Goal: Transaction & Acquisition: Purchase product/service

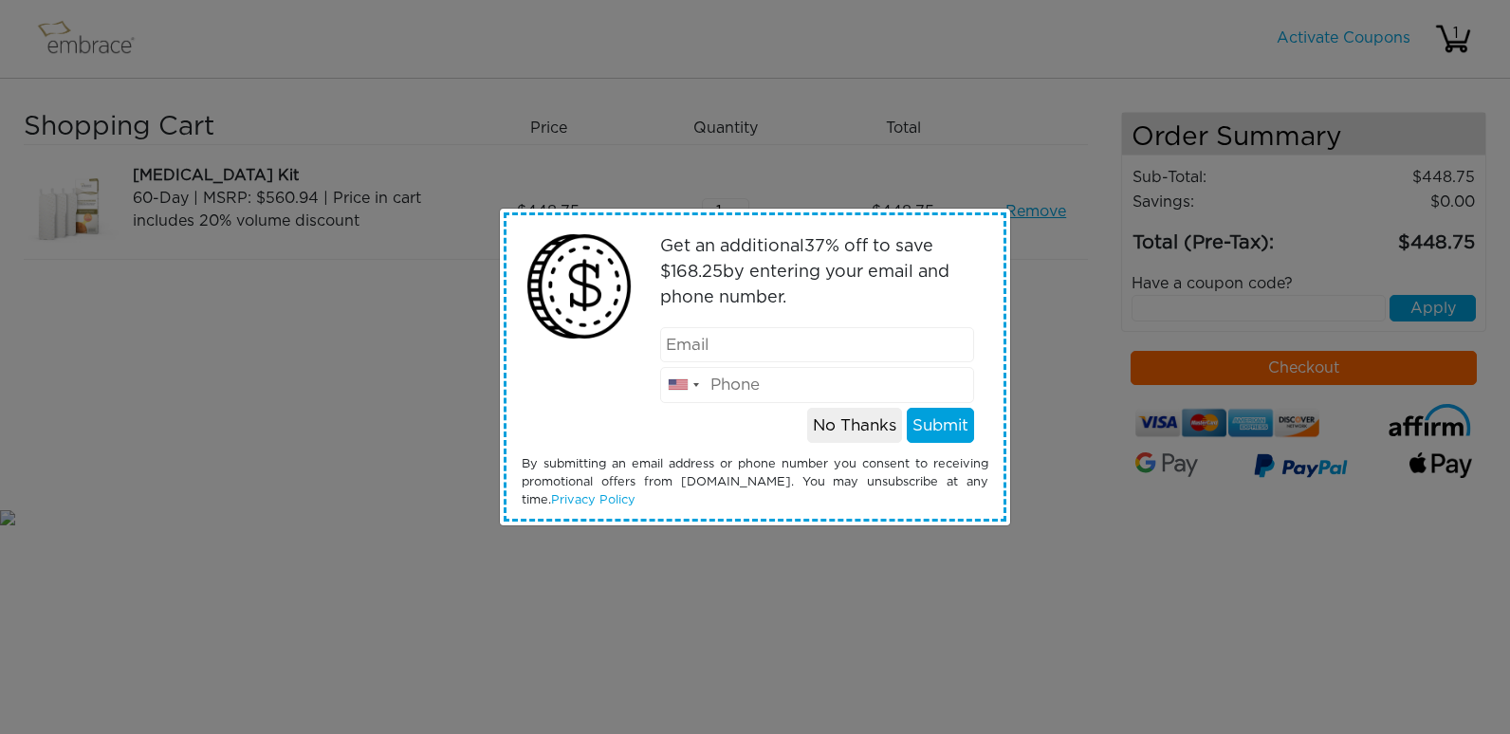
click at [812, 355] on input "email" at bounding box center [817, 345] width 315 height 36
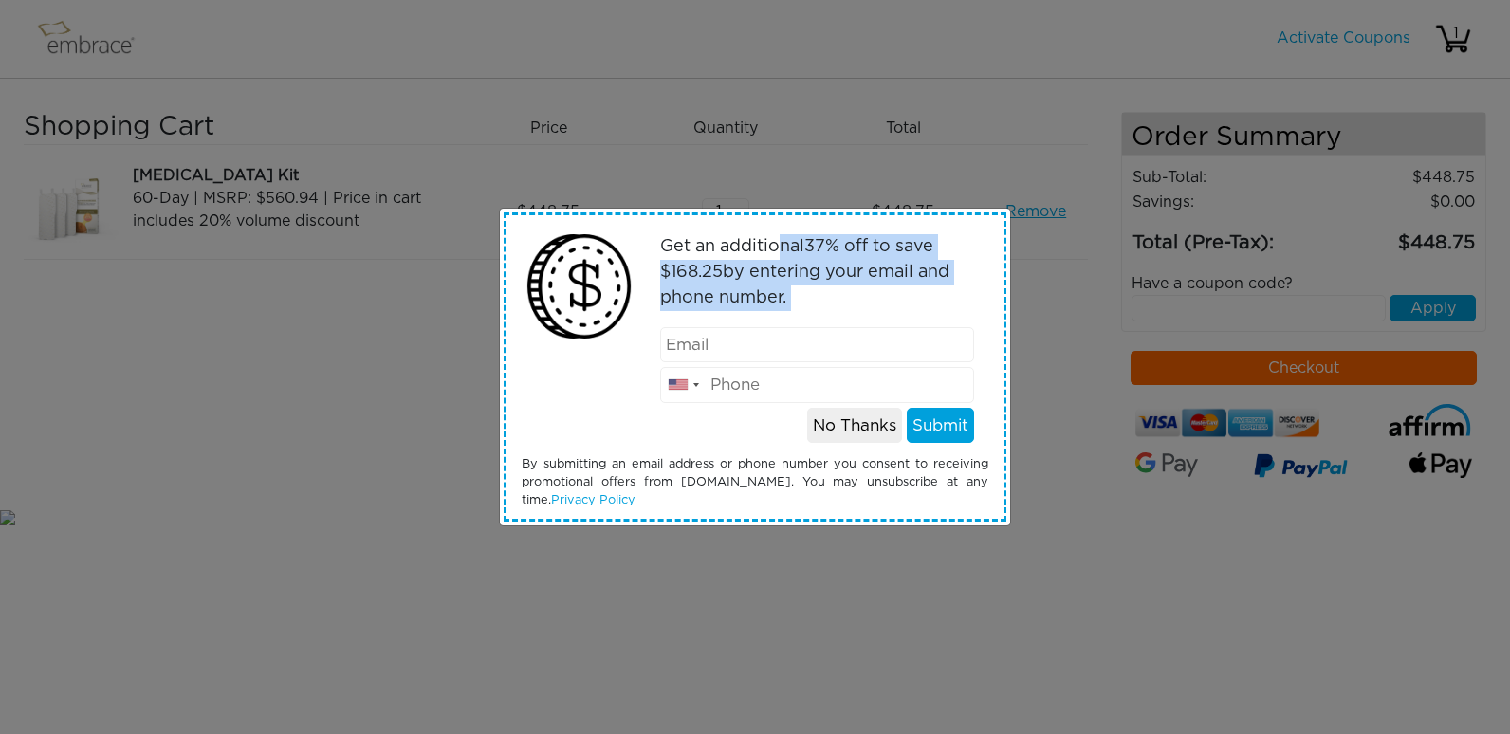
drag, startPoint x: 786, startPoint y: 221, endPoint x: 727, endPoint y: 343, distance: 135.8
click at [727, 343] on div "Get an additional 37 % off to save $ 168.25 by entering your email and phone nu…" at bounding box center [755, 367] width 495 height 305
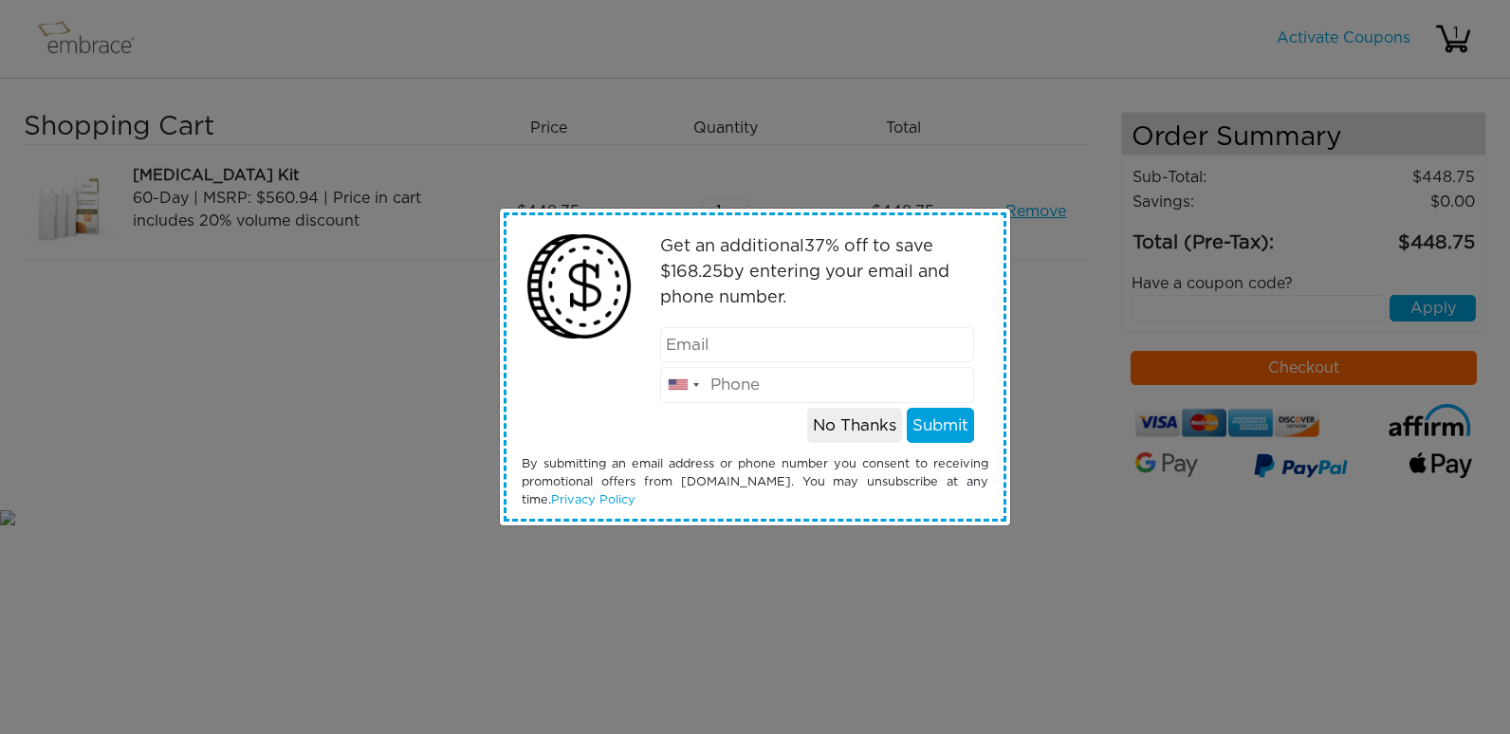
click at [783, 579] on div "Get an additional 37 % off to save $ 168.25 by entering your email and phone nu…" at bounding box center [755, 367] width 1510 height 734
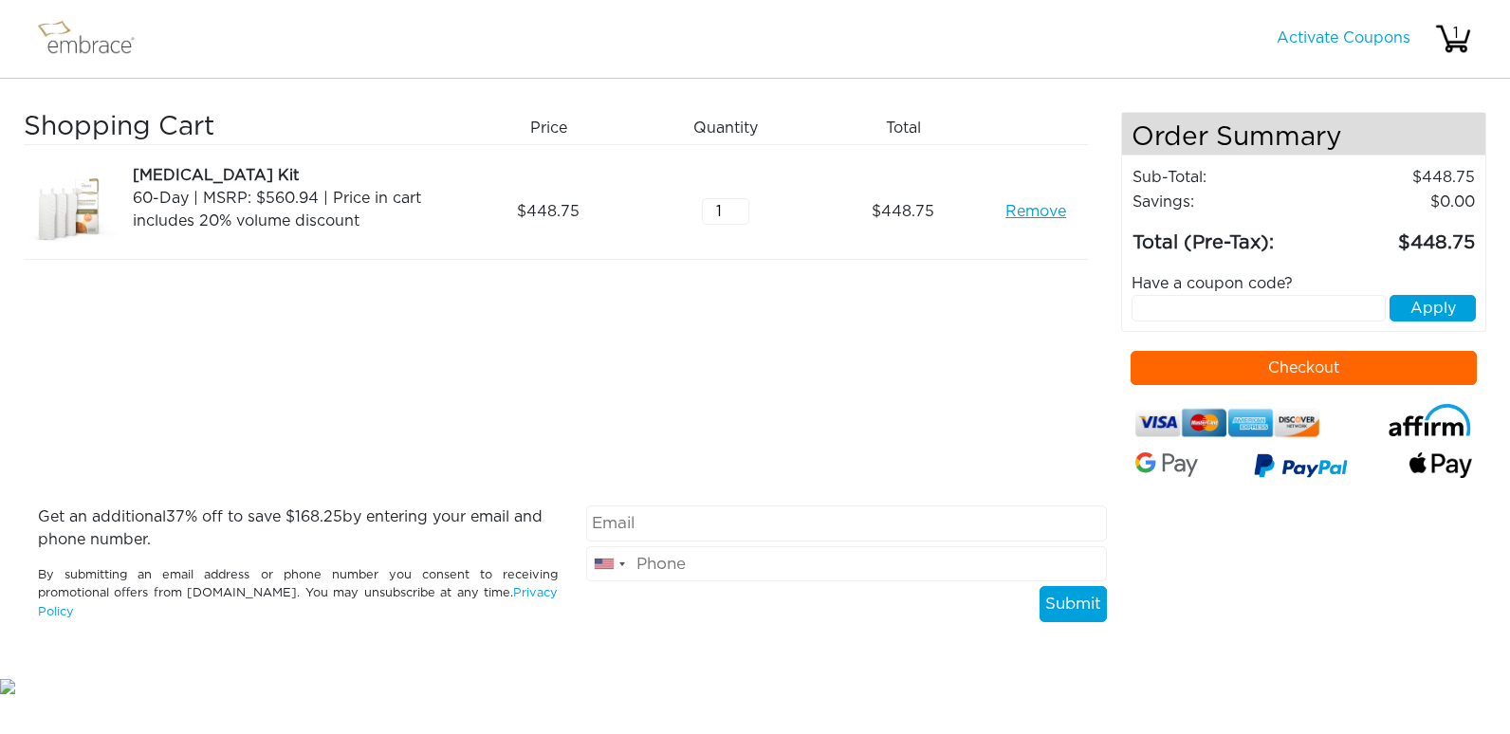
click at [1183, 304] on input "text" at bounding box center [1259, 308] width 255 height 27
type input "tuckortreat"
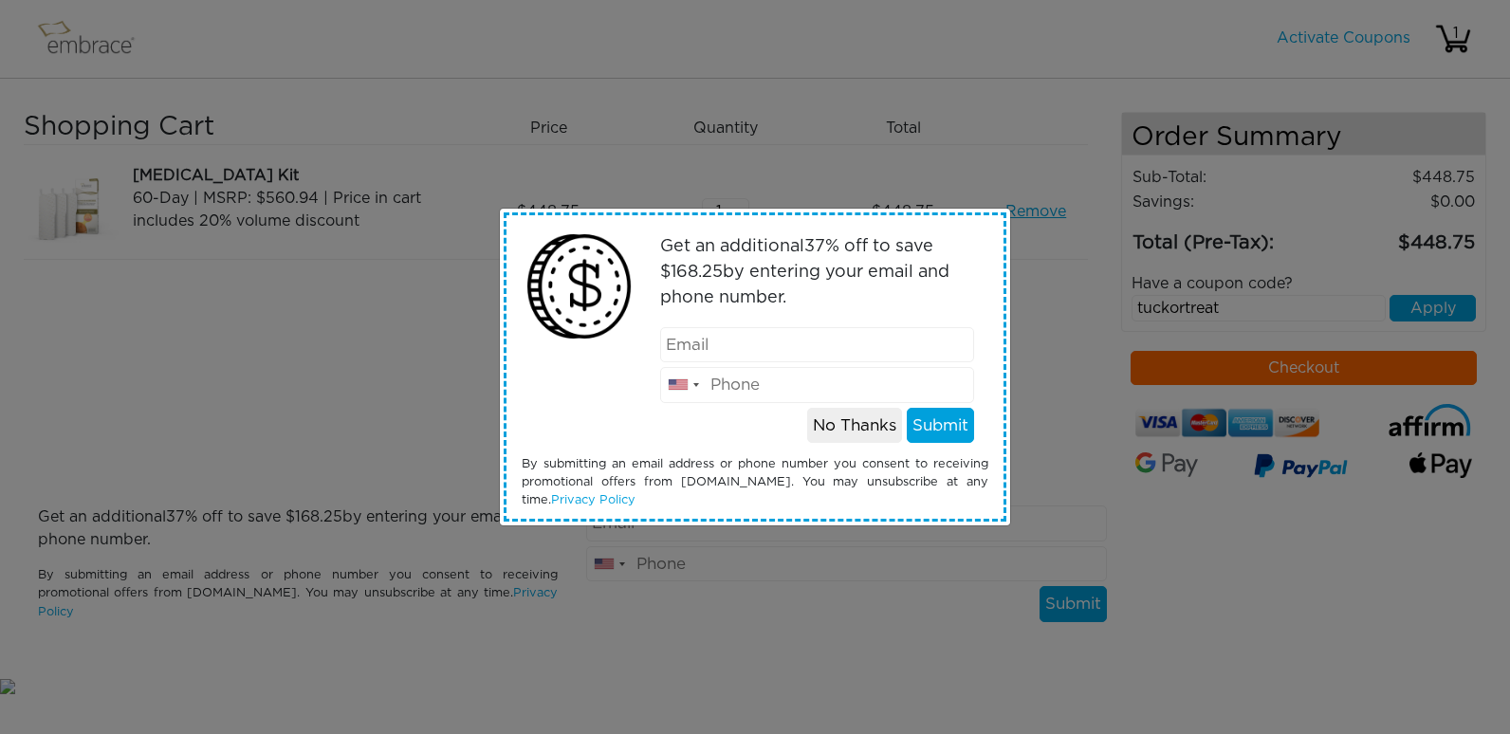
click at [786, 348] on input "email" at bounding box center [817, 345] width 315 height 36
type input "[EMAIL_ADDRESS][PERSON_NAME][DOMAIN_NAME]"
click at [782, 390] on input "tel" at bounding box center [817, 385] width 315 height 36
type input "6787363843"
click at [937, 431] on button "Submit" at bounding box center [940, 426] width 67 height 36
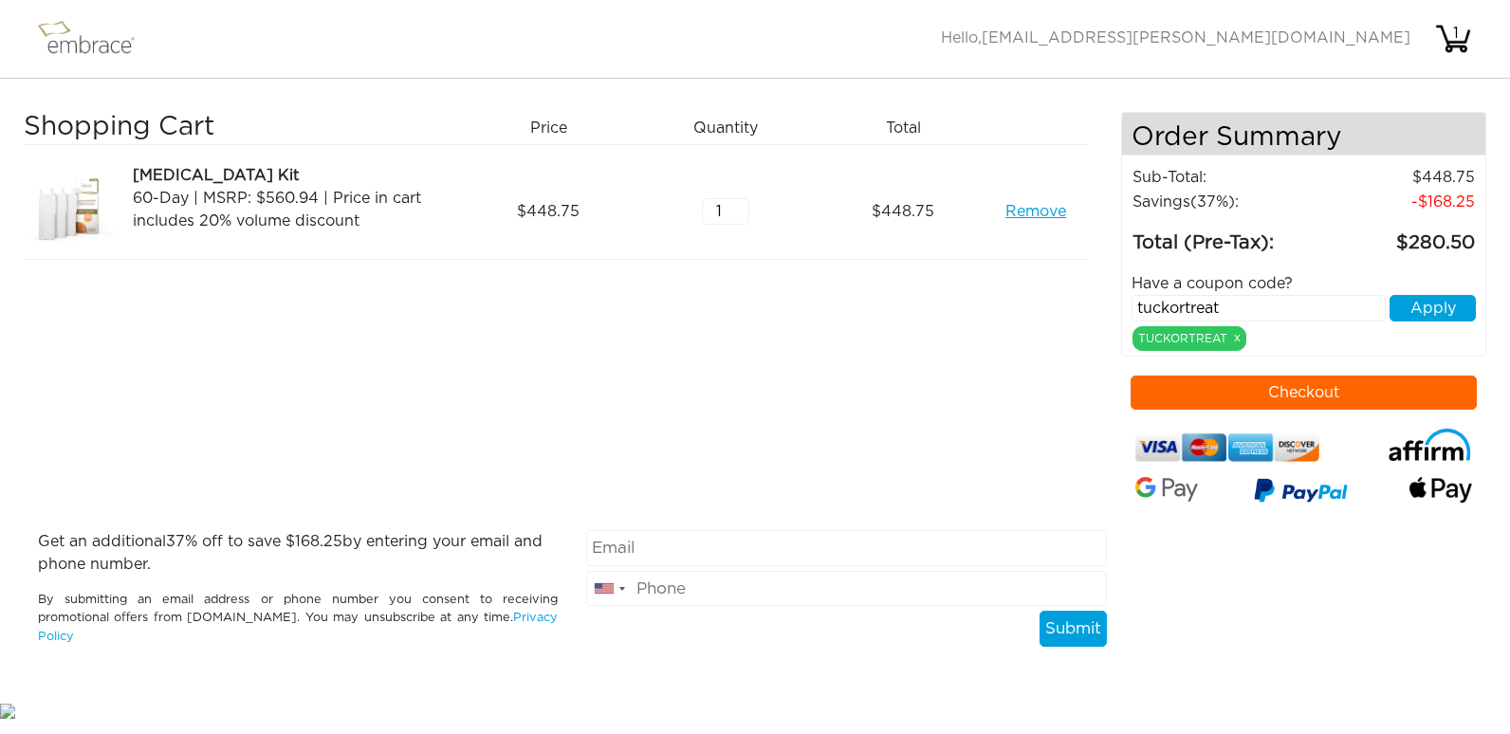
click at [1362, 387] on button "Checkout" at bounding box center [1304, 393] width 347 height 34
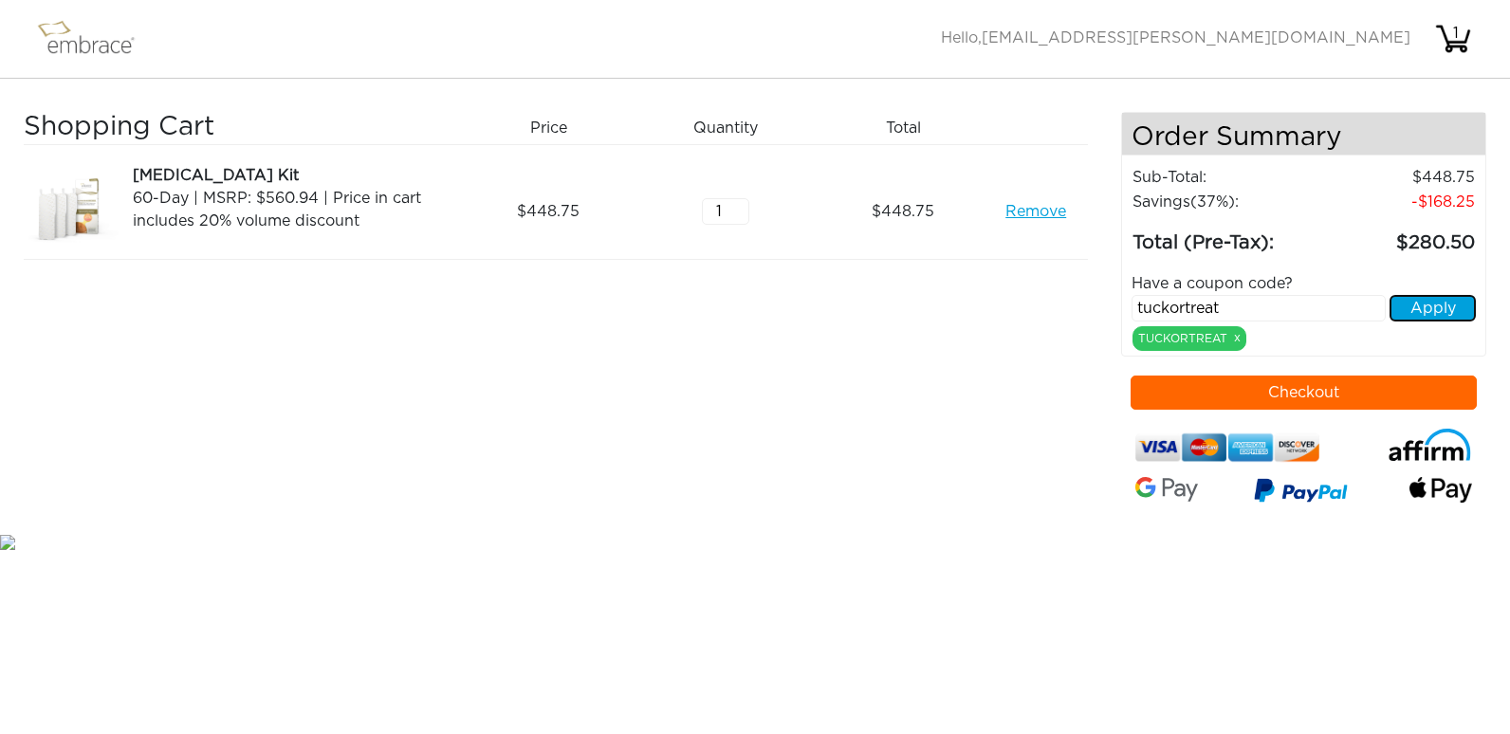
click at [1446, 310] on button "Apply" at bounding box center [1433, 308] width 86 height 27
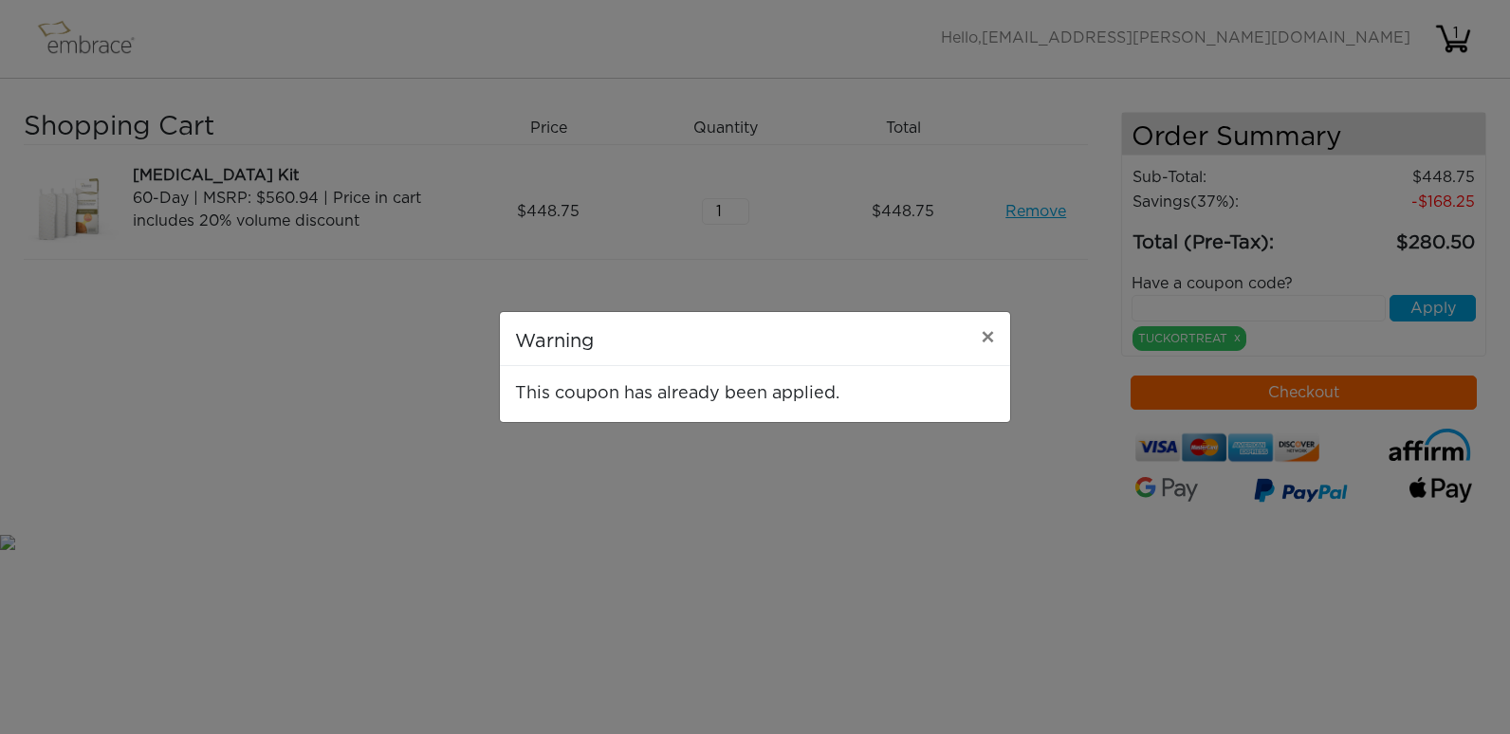
click at [746, 530] on div "Warning × This coupon has already been applied." at bounding box center [755, 367] width 1510 height 734
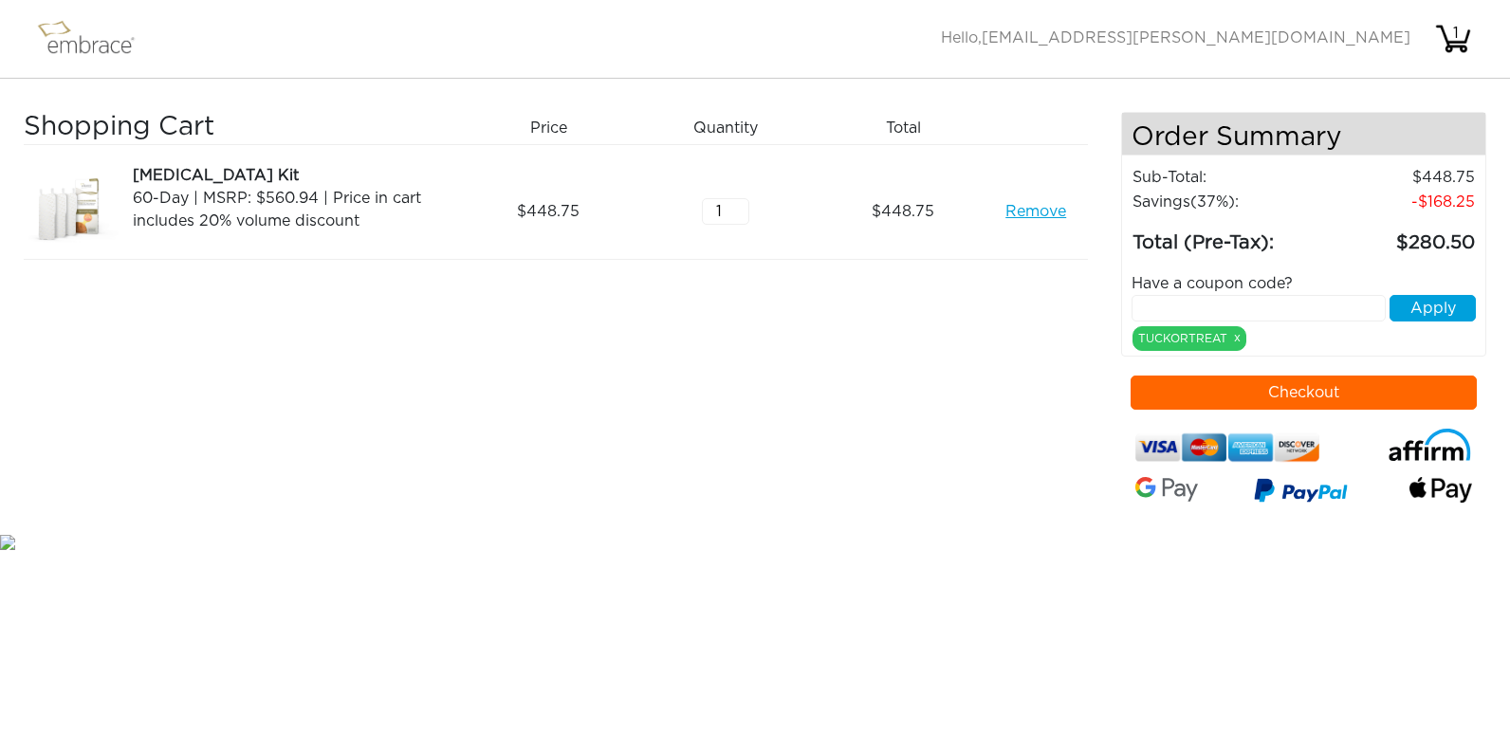
click at [1049, 225] on div "Remove" at bounding box center [1043, 211] width 88 height 95
click at [1052, 207] on link "Remove" at bounding box center [1036, 211] width 61 height 23
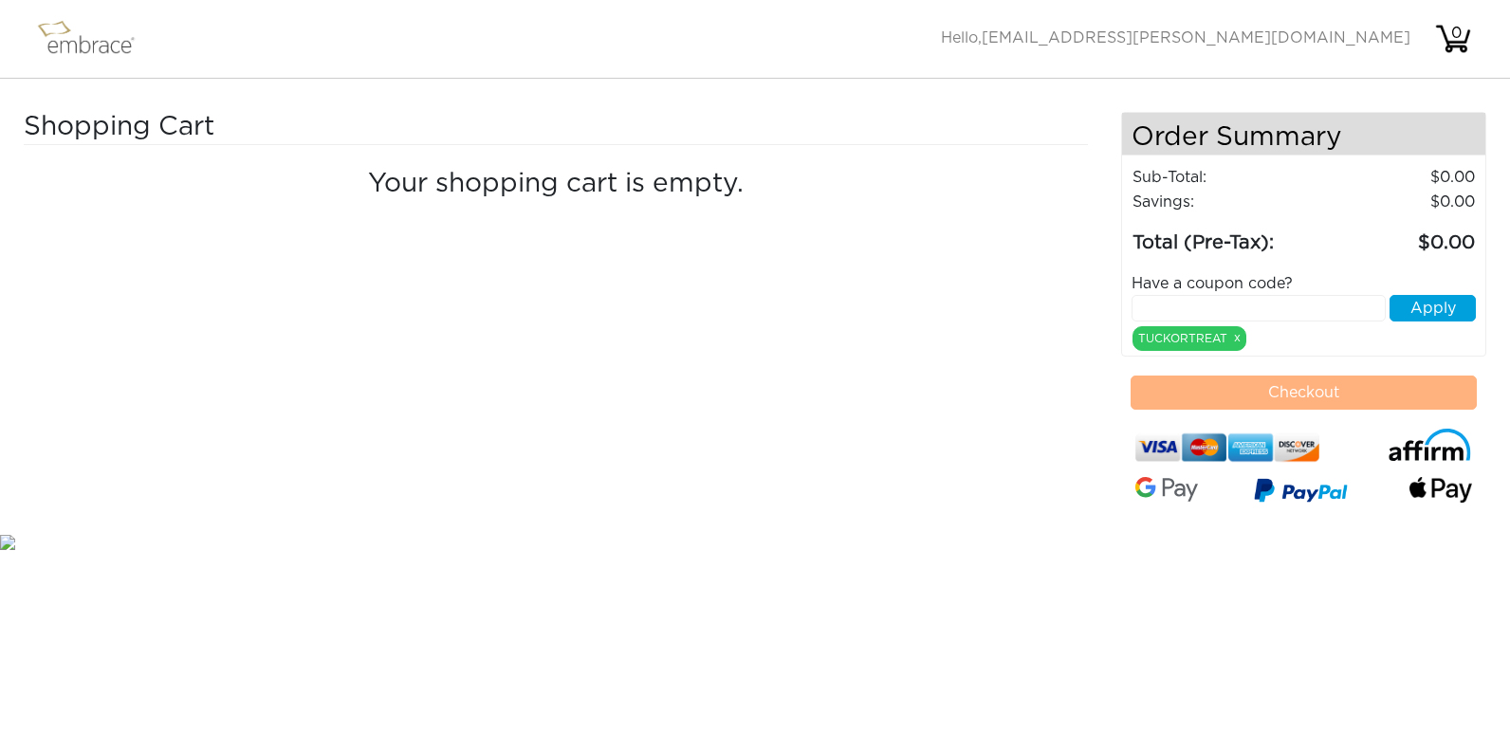
click at [1350, 50] on div "Activate Coupons Hello, victoria.c.hutchinson@gmail.com 0" at bounding box center [1206, 38] width 531 height 53
click at [1456, 47] on img at bounding box center [1454, 39] width 38 height 38
click at [1342, 37] on span "[EMAIL_ADDRESS][PERSON_NAME][DOMAIN_NAME]" at bounding box center [1196, 37] width 429 height 15
click at [1460, 27] on div "0" at bounding box center [1456, 33] width 38 height 23
click at [1454, 36] on div "0" at bounding box center [1456, 33] width 38 height 23
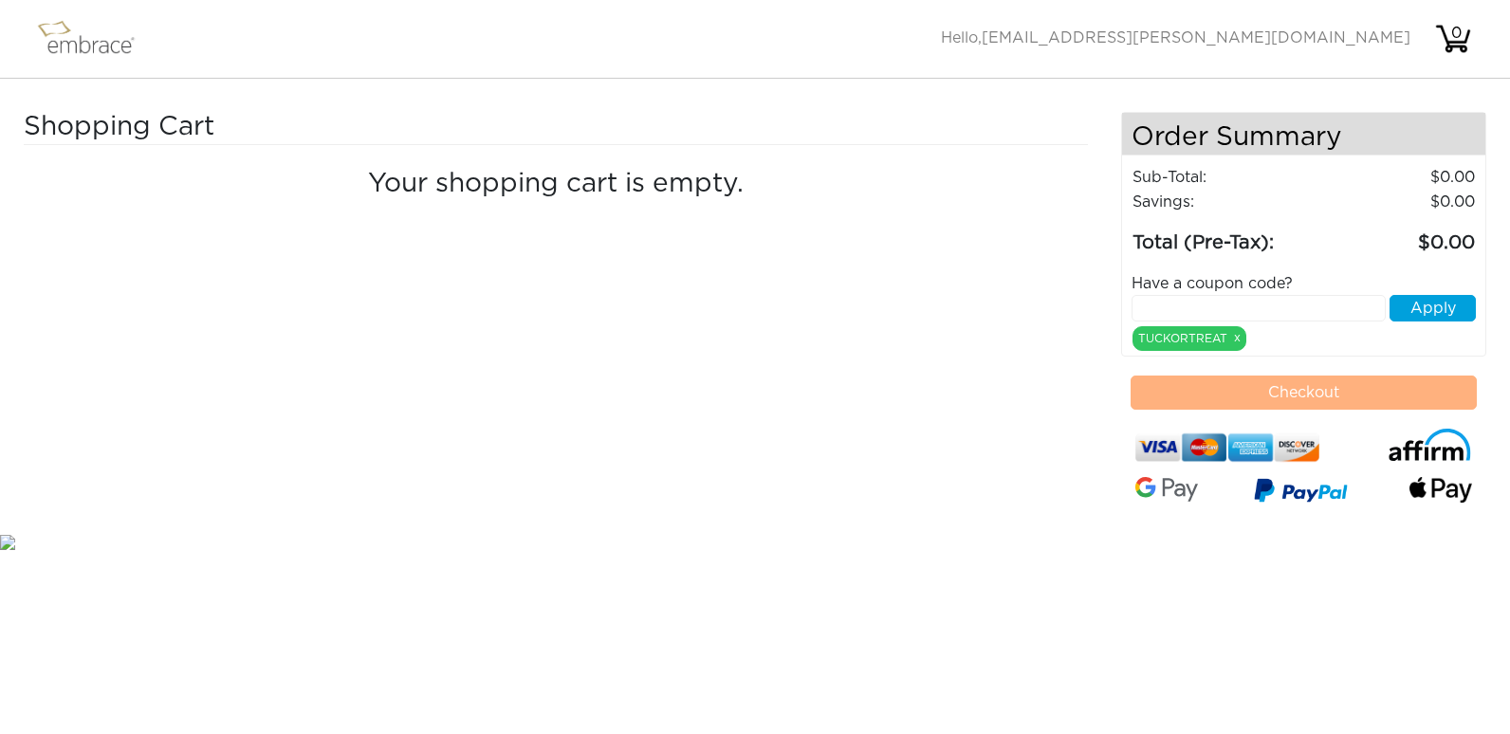
click at [1190, 32] on span "[EMAIL_ADDRESS][PERSON_NAME][DOMAIN_NAME]" at bounding box center [1196, 37] width 429 height 15
click at [1147, 41] on span "Hello, victoria.c.hutchinson@gmail.com" at bounding box center [1176, 37] width 470 height 15
click at [1227, 44] on span "[EMAIL_ADDRESS][PERSON_NAME][DOMAIN_NAME]" at bounding box center [1196, 37] width 429 height 15
click at [78, 39] on img at bounding box center [94, 38] width 123 height 47
click at [56, 46] on img at bounding box center [94, 38] width 123 height 47
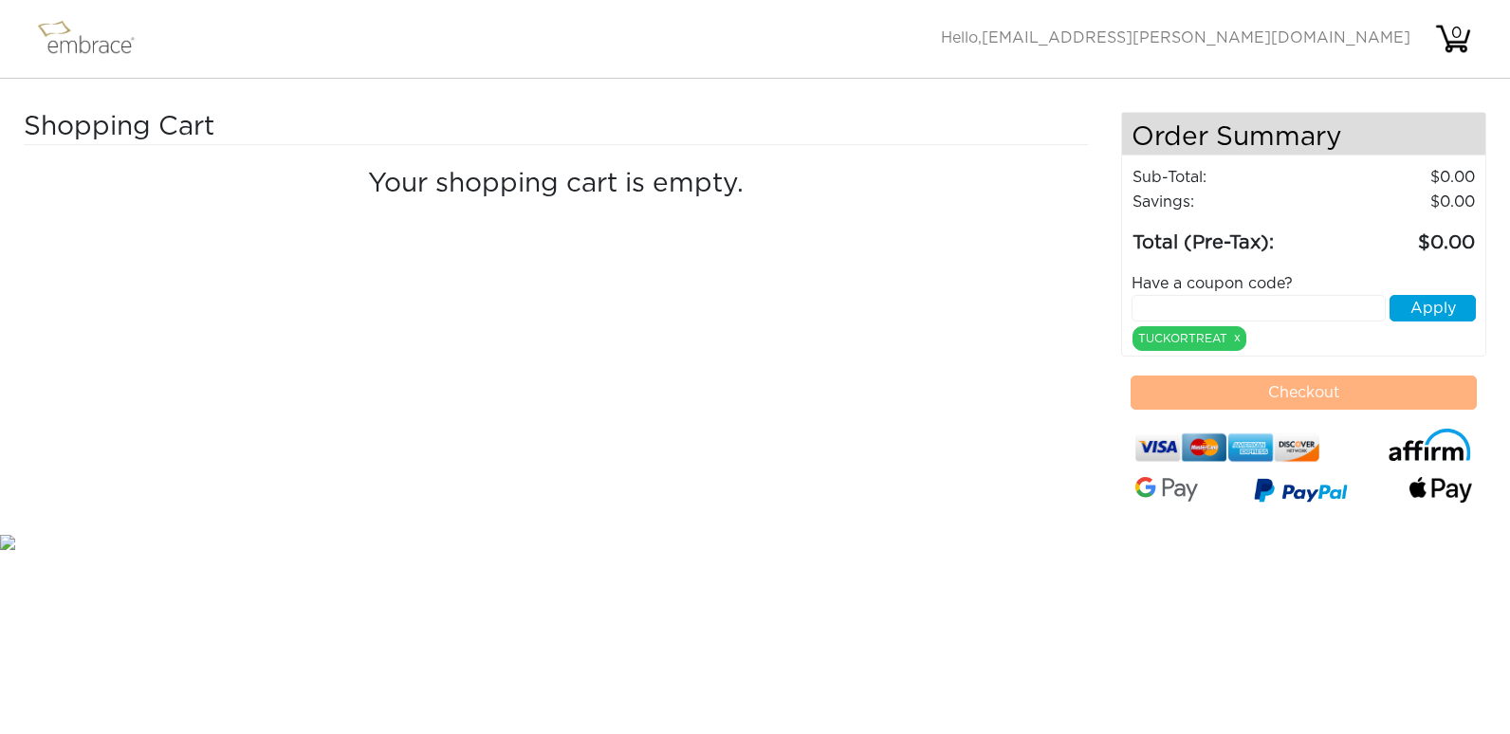
click at [1453, 37] on div "0" at bounding box center [1456, 33] width 38 height 23
drag, startPoint x: 0, startPoint y: 0, endPoint x: 1002, endPoint y: 190, distance: 1019.7
click at [1004, 189] on h4 "Your shopping cart is empty." at bounding box center [556, 185] width 1036 height 32
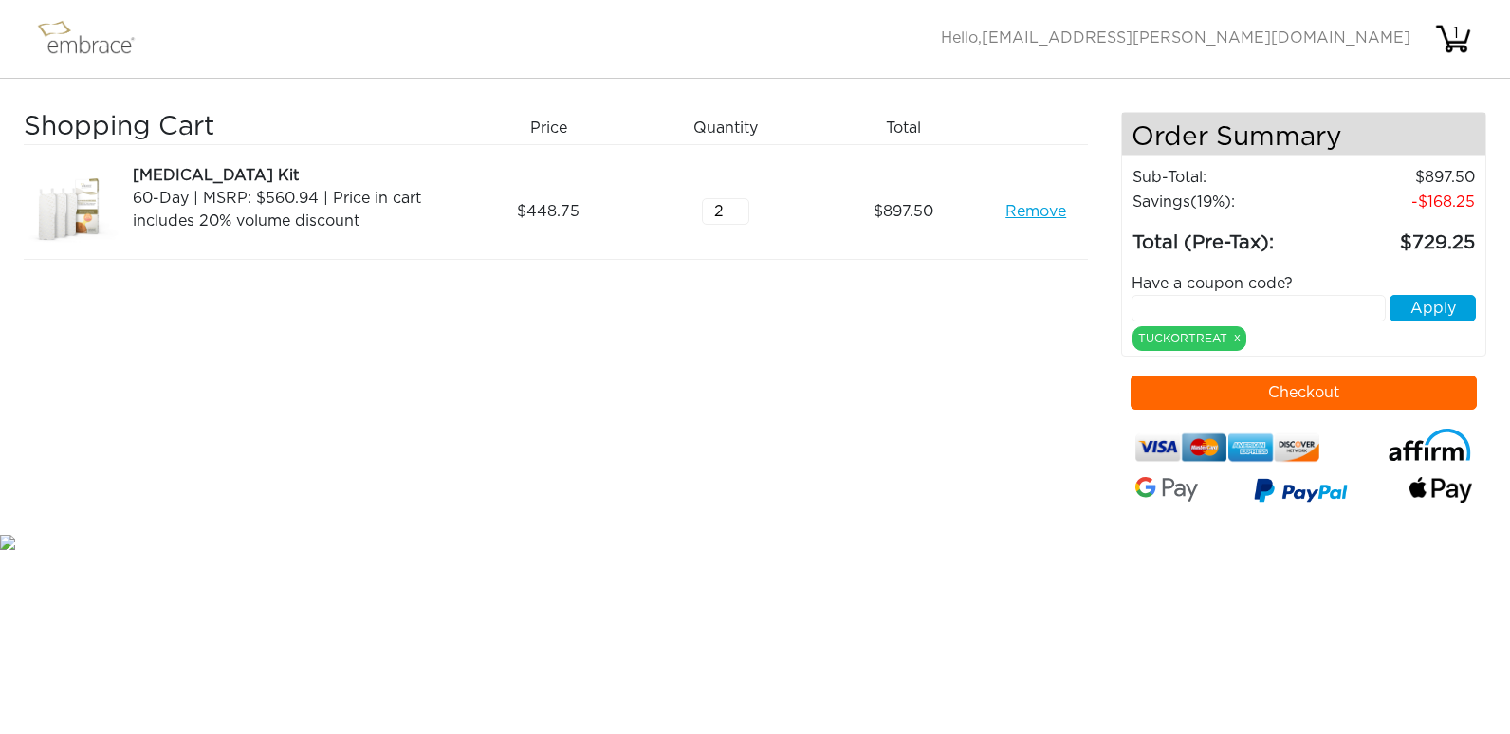
click at [1311, 21] on div "Activate Coupons Hello, victoria.c.hutchinson@gmail.com 1" at bounding box center [1206, 38] width 531 height 53
drag, startPoint x: 1311, startPoint y: 21, endPoint x: 1161, endPoint y: 59, distance: 154.6
click at [1161, 59] on div "Activate Coupons Hello, victoria.c.hutchinson@gmail.com 1" at bounding box center [1206, 38] width 531 height 53
click at [708, 211] on input "2" at bounding box center [725, 211] width 47 height 27
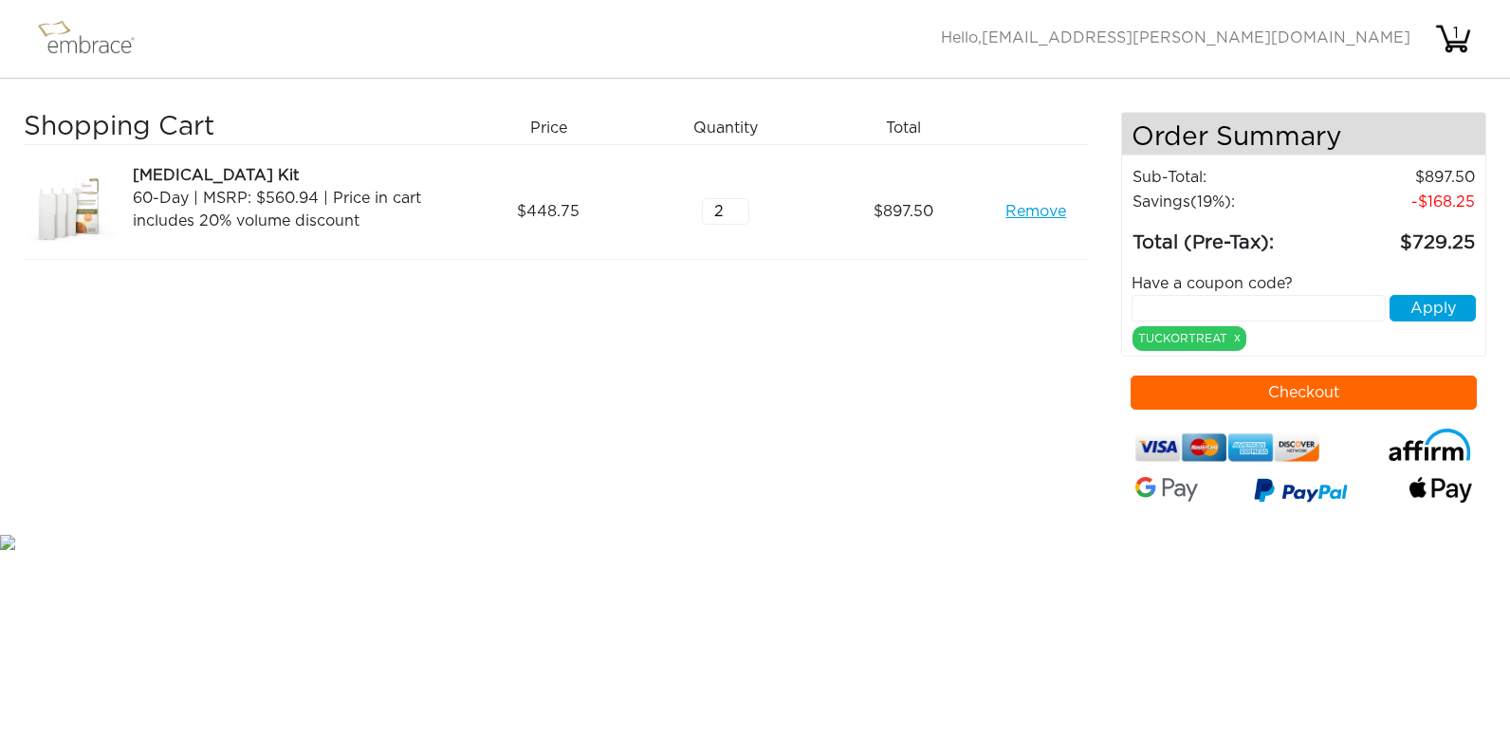
click at [1372, 32] on span "[EMAIL_ADDRESS][PERSON_NAME][DOMAIN_NAME]" at bounding box center [1196, 37] width 429 height 15
click at [1434, 43] on div "Activate Coupons Hello, victoria.c.hutchinson@gmail.com 1" at bounding box center [1206, 38] width 531 height 53
click at [1437, 42] on div "1" at bounding box center [1456, 33] width 38 height 23
click at [1466, 46] on img at bounding box center [1454, 39] width 38 height 38
click at [1454, 24] on div "1" at bounding box center [1456, 33] width 38 height 23
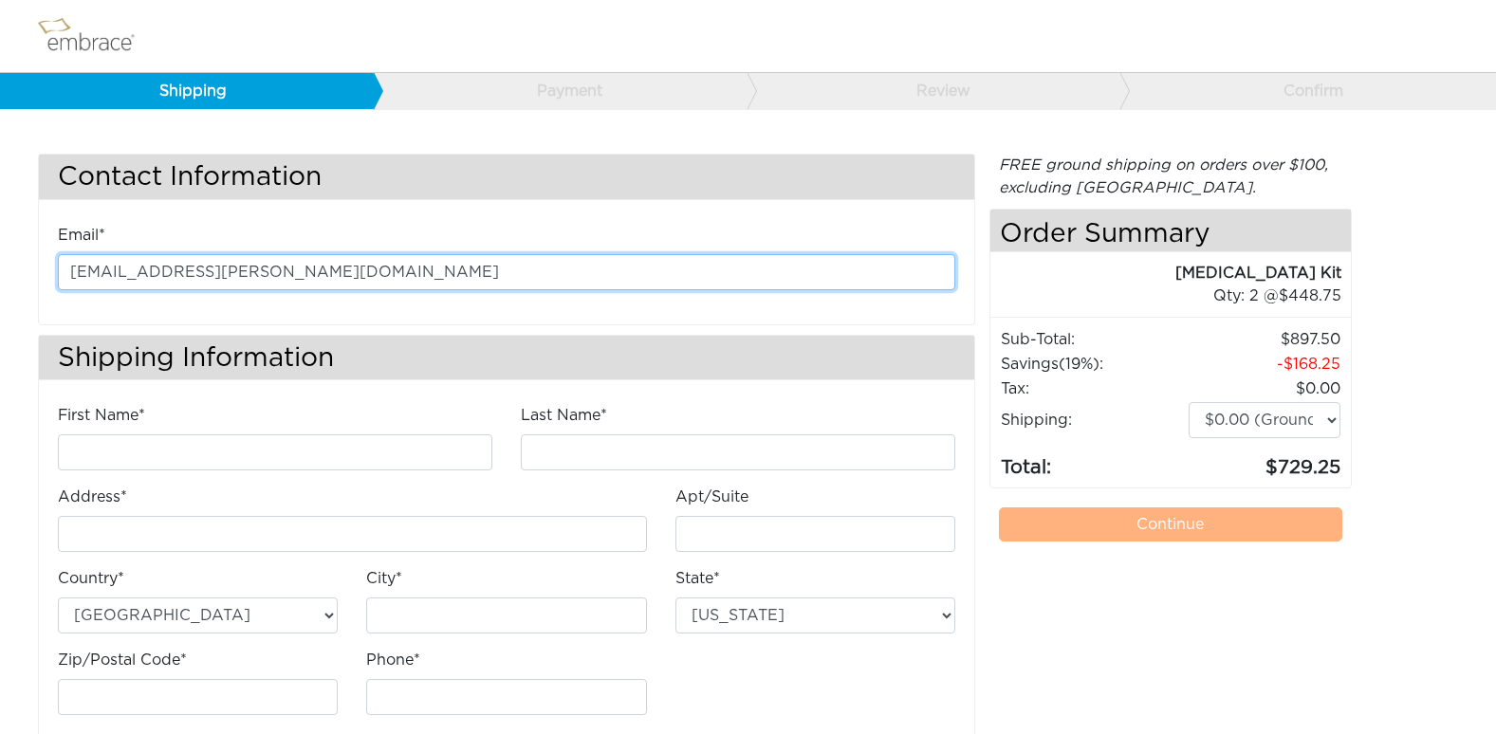
drag, startPoint x: 16, startPoint y: 270, endPoint x: 0, endPoint y: 256, distance: 21.5
click at [0, 256] on html "Shipping Payment Review Confirm Contact Information Email* victoria.c.hutchinso…" at bounding box center [748, 386] width 1496 height 773
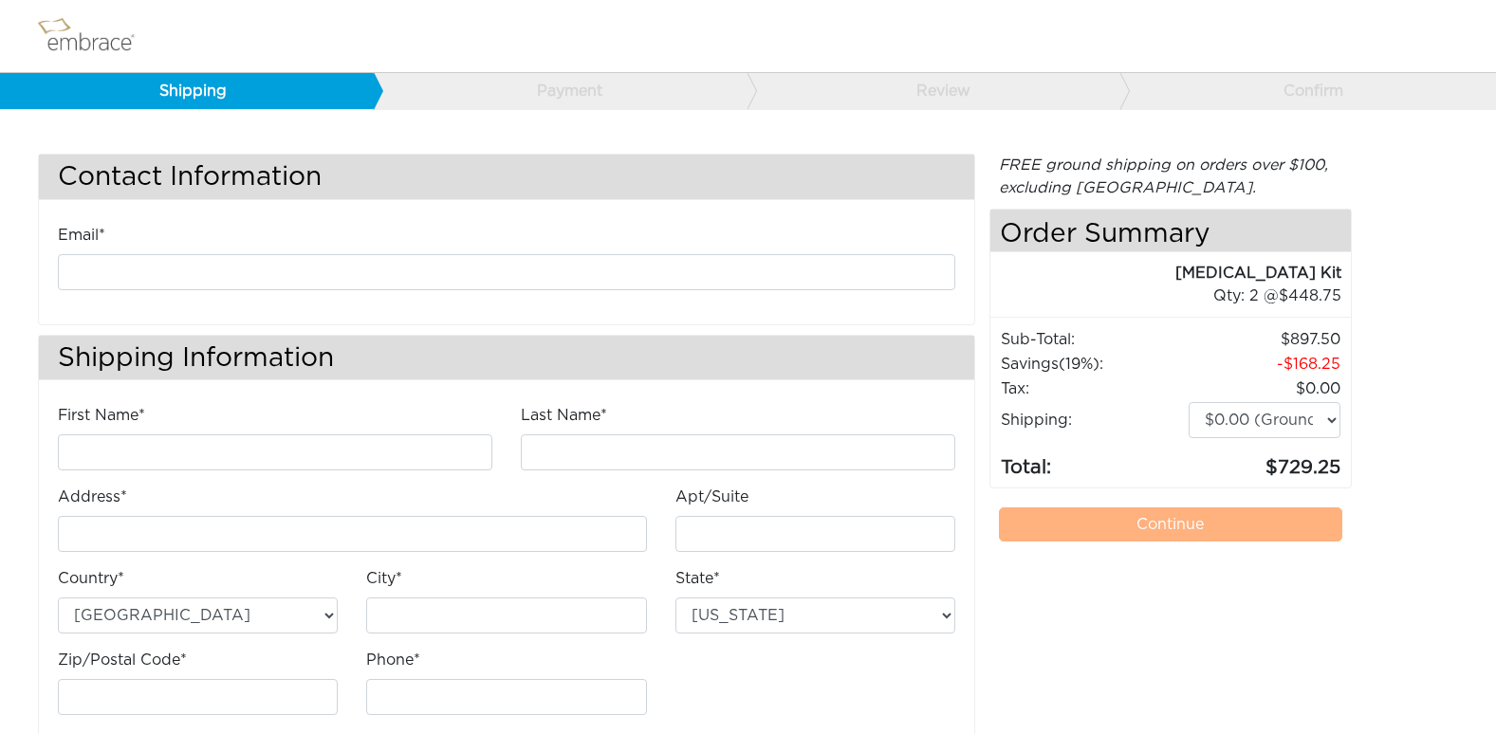
click at [373, 503] on div "Address*" at bounding box center [352, 519] width 589 height 66
click at [238, 71] on nav at bounding box center [748, 36] width 1496 height 73
click at [183, 83] on link "Shipping" at bounding box center [187, 91] width 374 height 36
